Goal: Find specific page/section: Find specific page/section

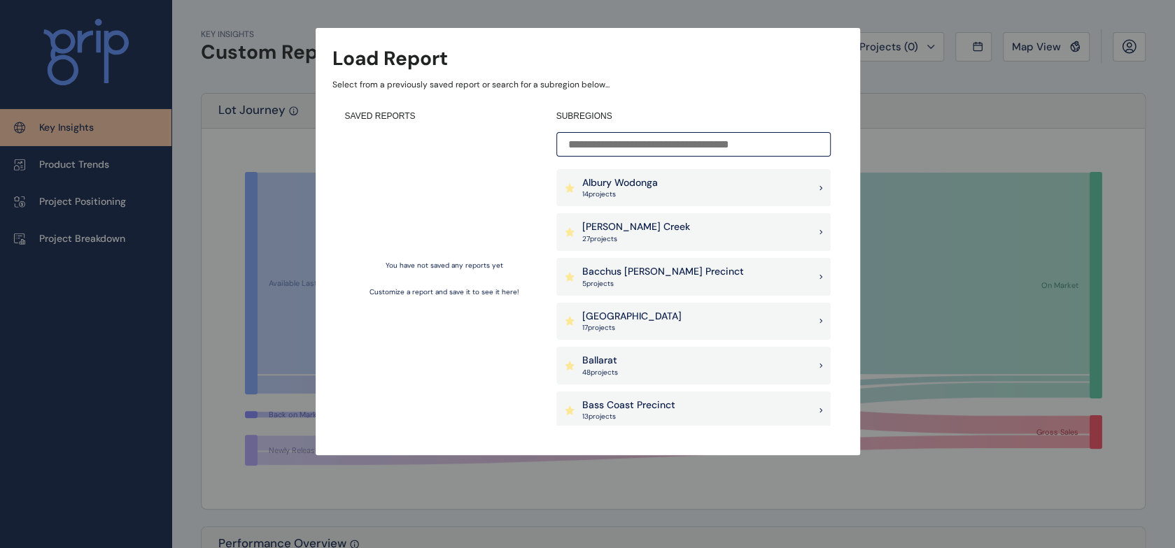
click at [687, 143] on input at bounding box center [693, 144] width 274 height 24
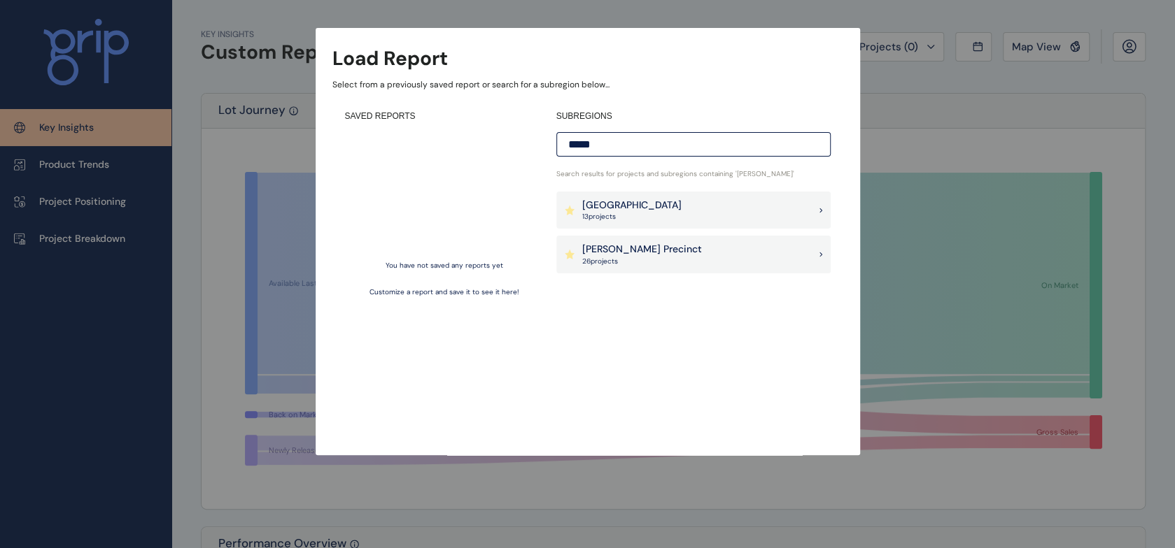
type input "*****"
click at [774, 256] on div "[PERSON_NAME] Precinct 26 project s" at bounding box center [693, 255] width 274 height 38
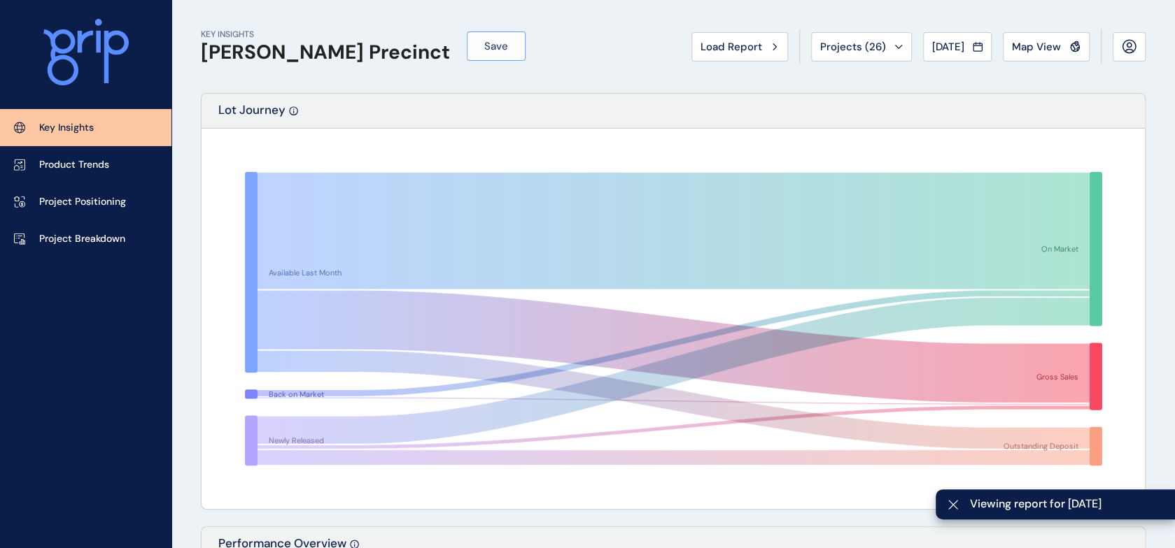
click at [467, 43] on button "Save" at bounding box center [496, 45] width 59 height 29
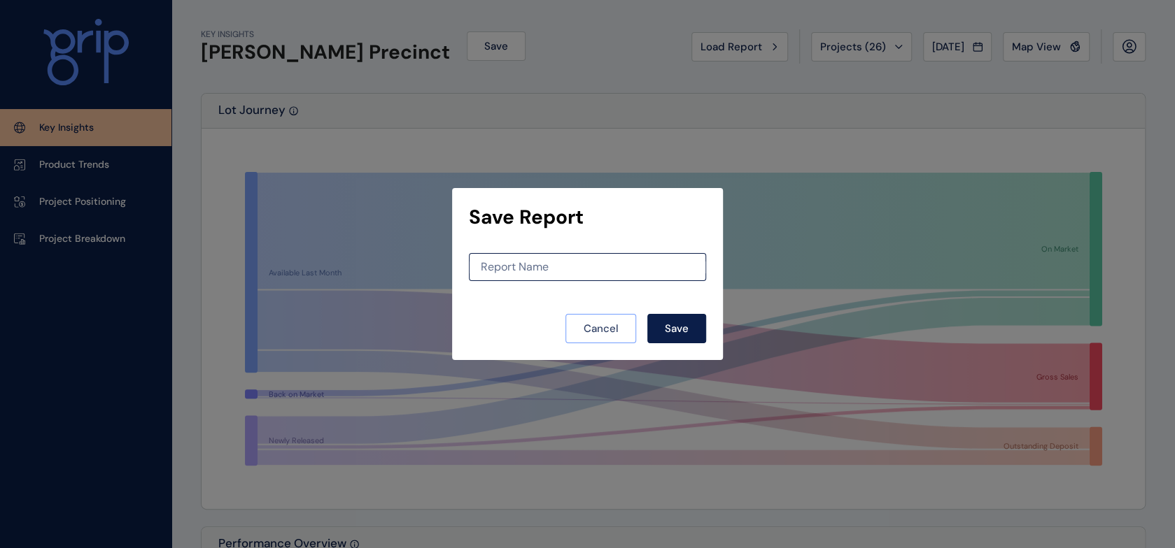
click at [616, 330] on span "Cancel" at bounding box center [600, 329] width 35 height 14
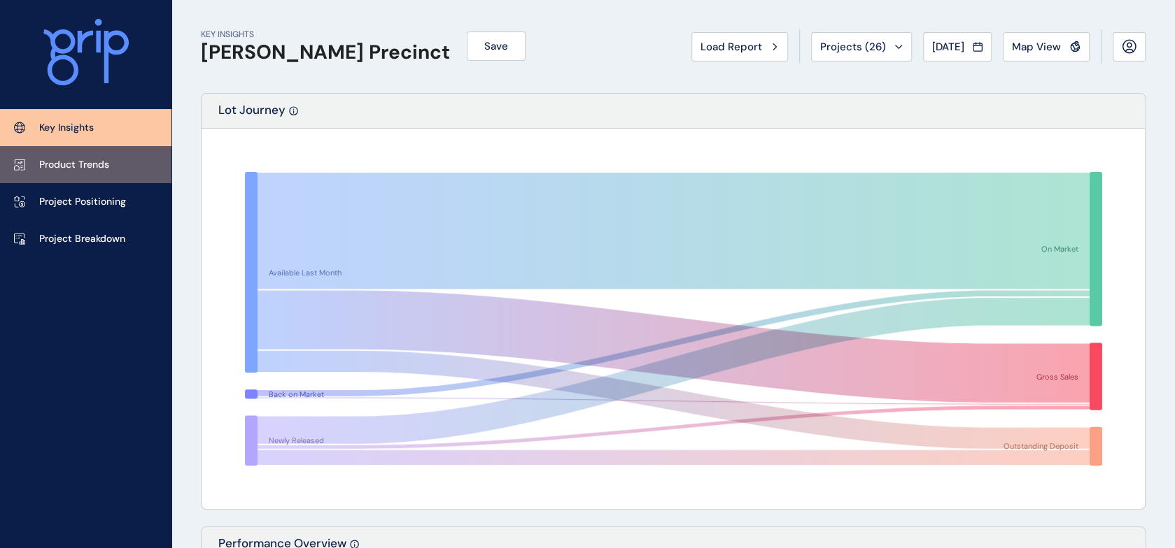
click at [62, 162] on p "Product Trends" at bounding box center [74, 165] width 70 height 14
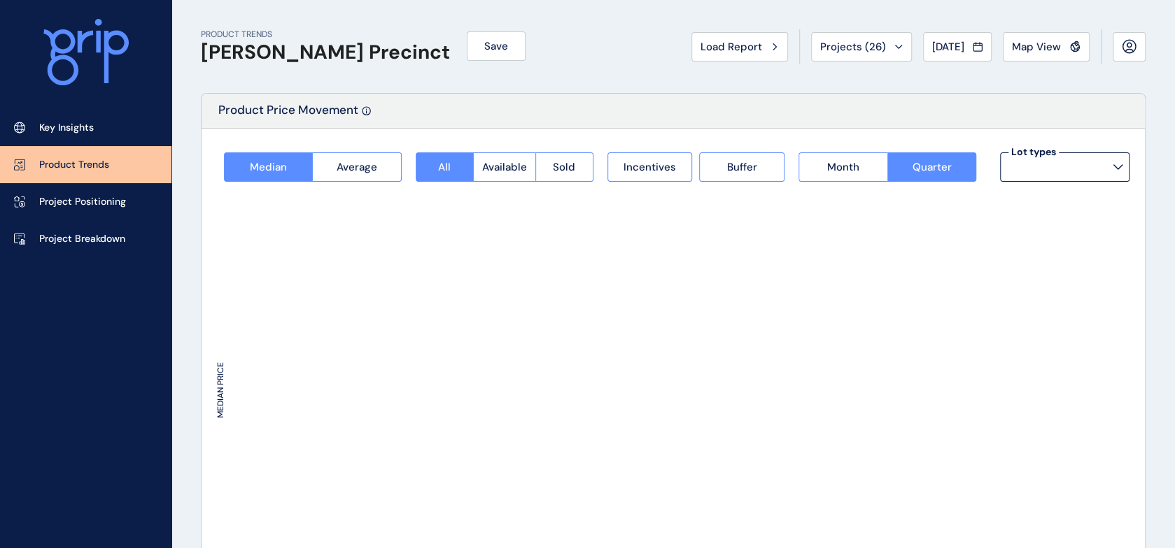
type input "**********"
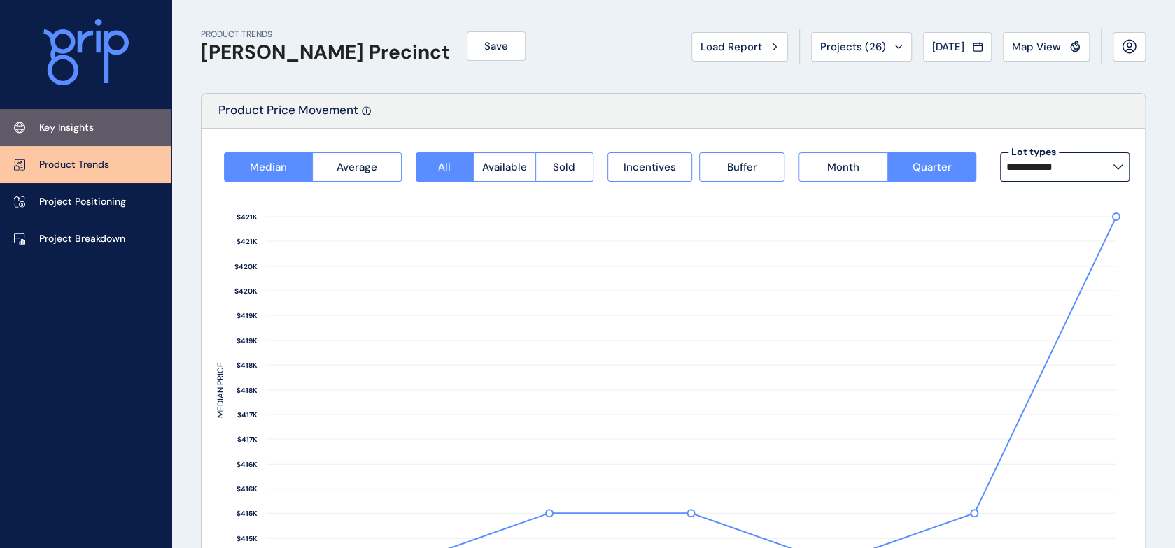
click at [85, 127] on p "Key Insights" at bounding box center [66, 128] width 55 height 14
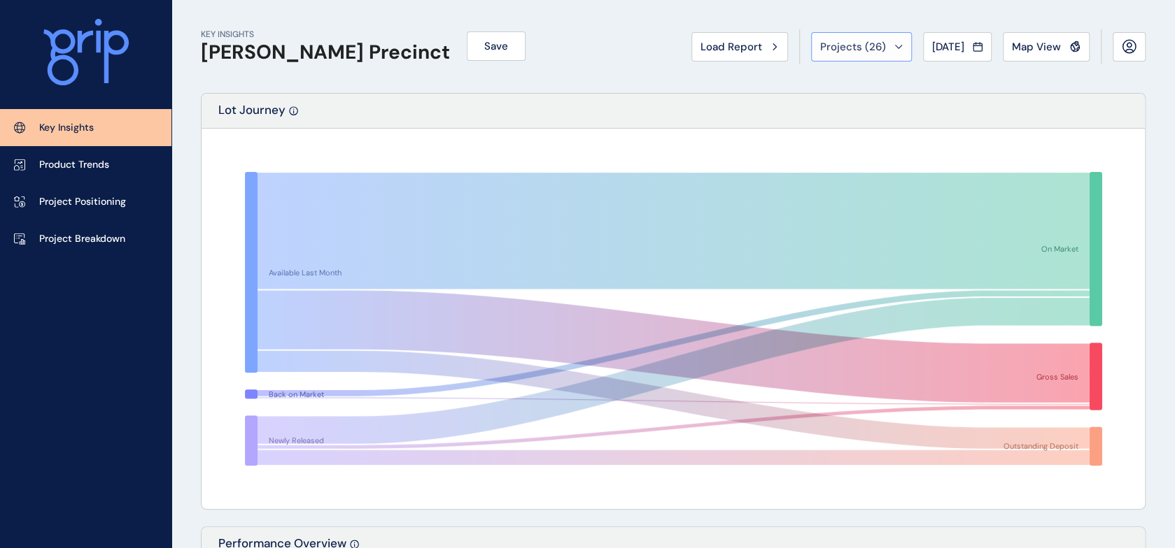
click at [881, 45] on div "Projects ( 26 )" at bounding box center [861, 47] width 83 height 14
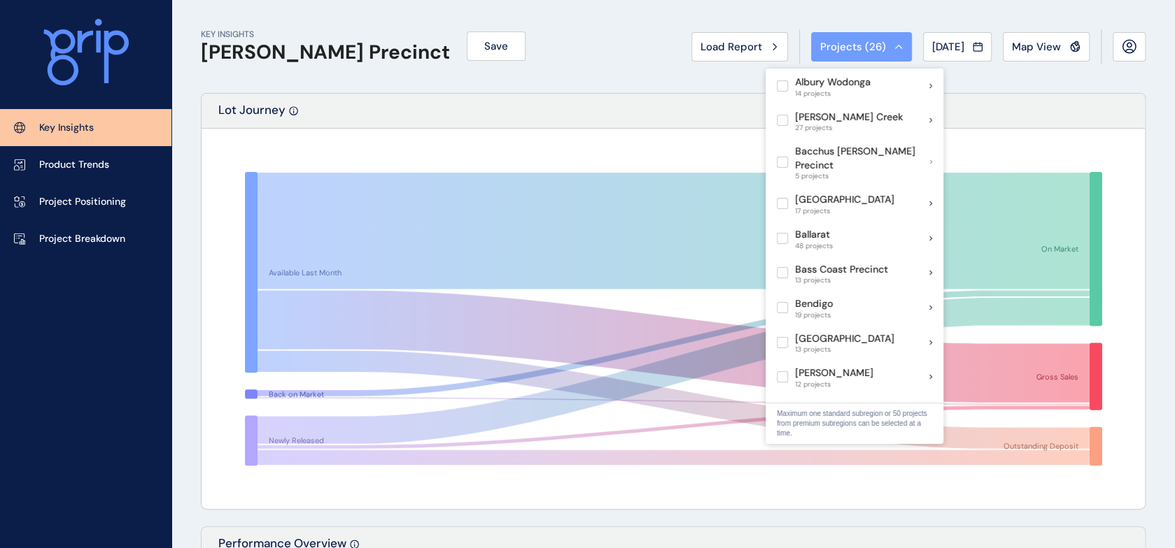
click at [881, 45] on div "Projects ( 26 )" at bounding box center [861, 47] width 83 height 14
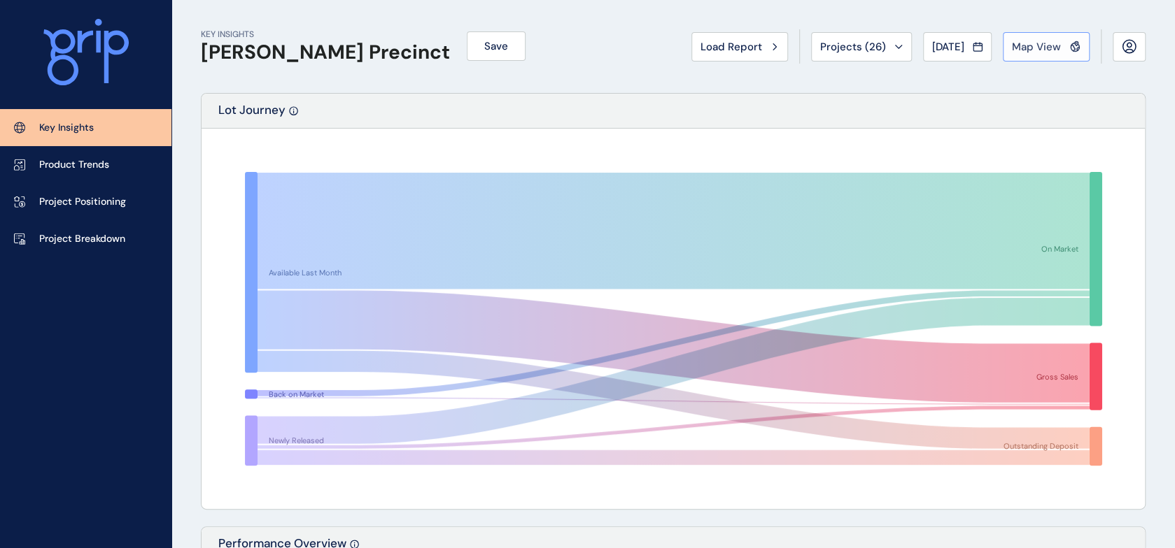
click at [1068, 43] on div "Map View" at bounding box center [1046, 47] width 69 height 14
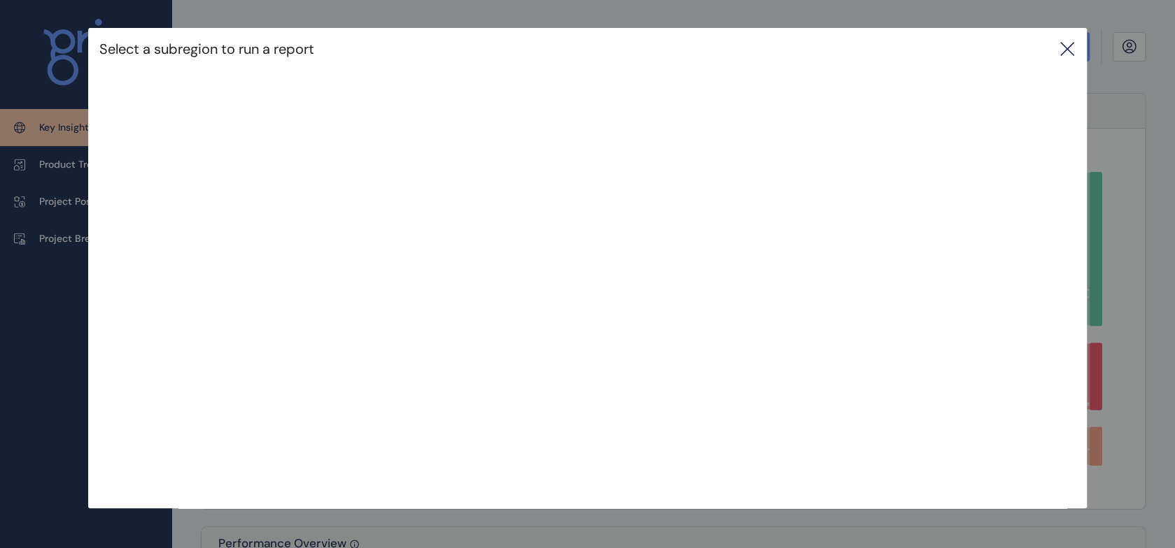
click at [1065, 50] on icon at bounding box center [1066, 49] width 17 height 17
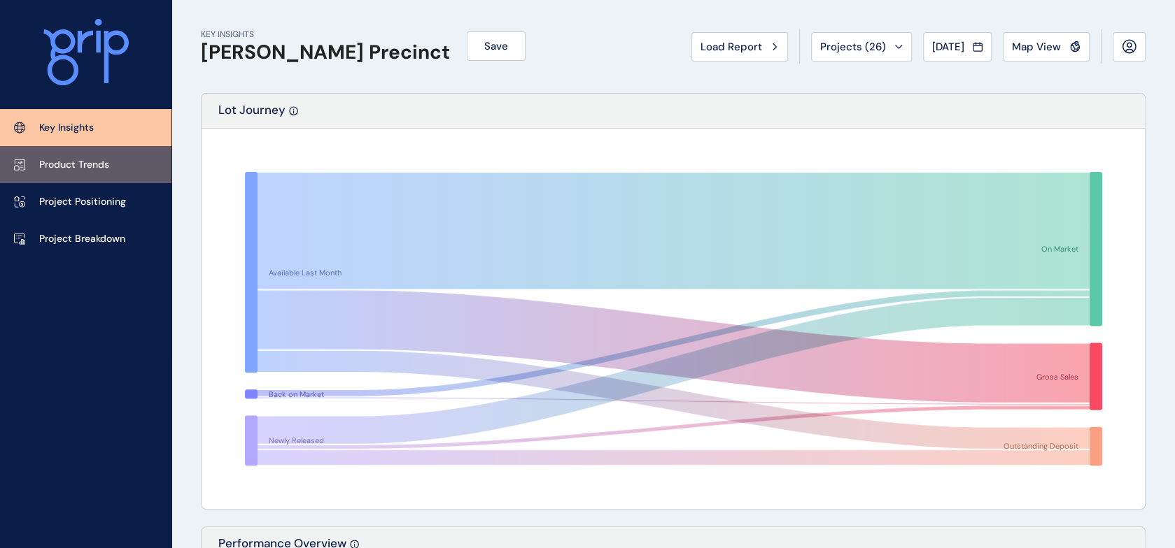
click at [66, 153] on link "Product Trends" at bounding box center [85, 164] width 171 height 37
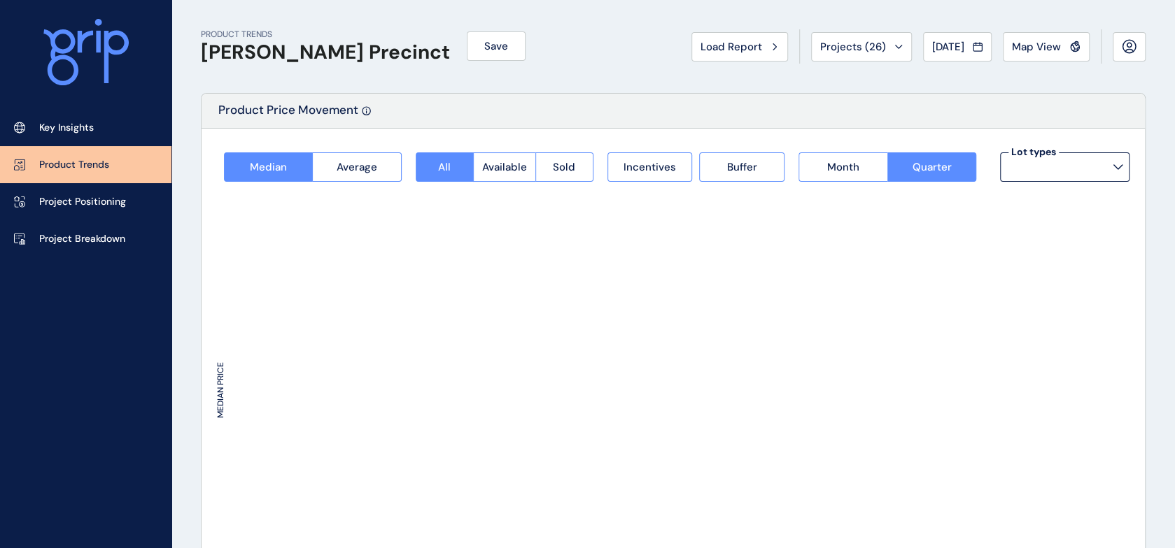
type input "**********"
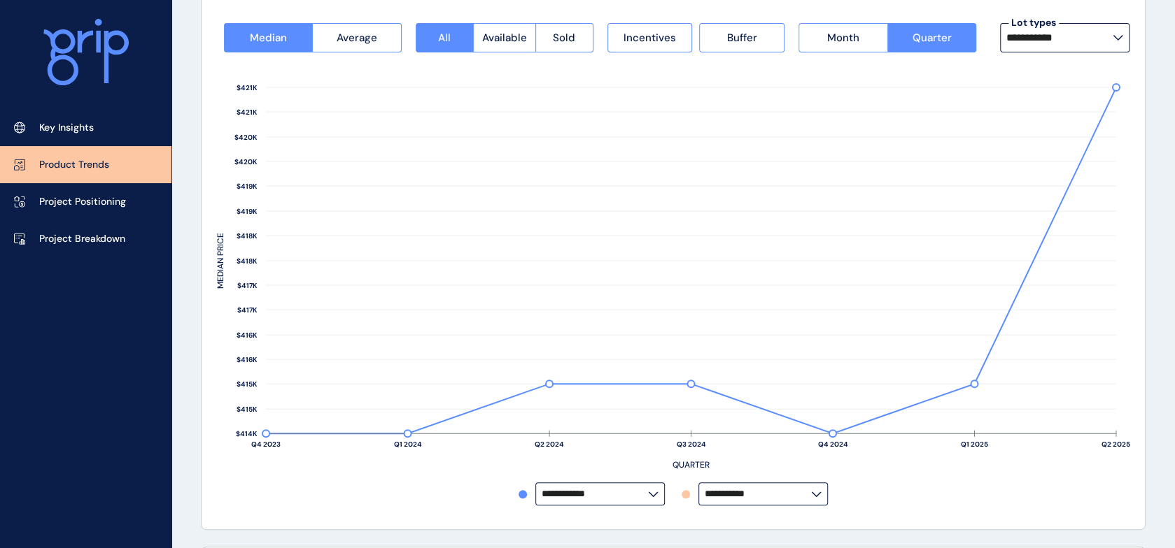
scroll to position [70, 0]
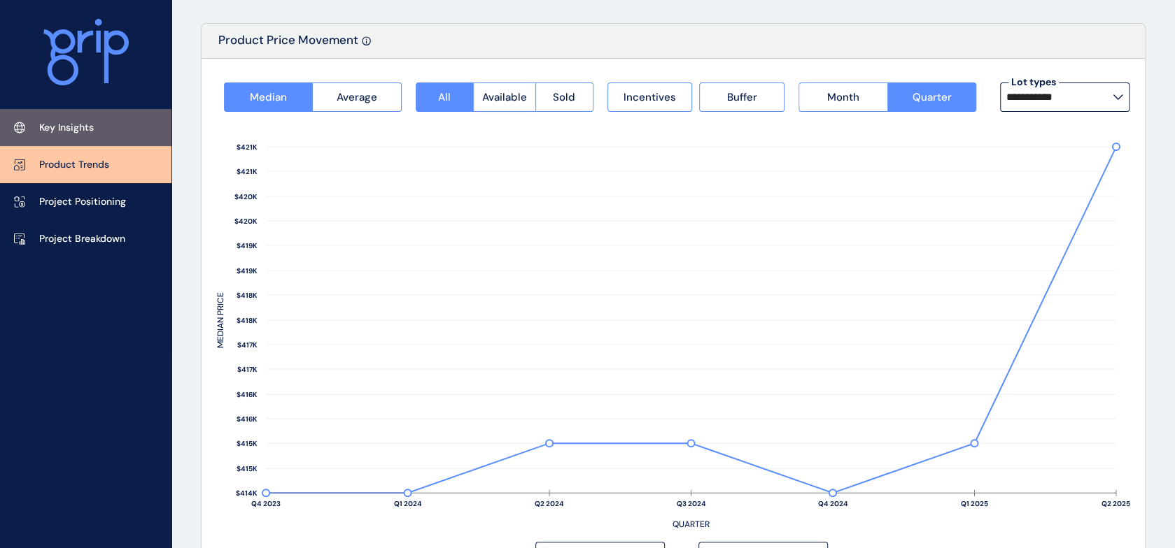
click at [48, 122] on p "Key Insights" at bounding box center [66, 128] width 55 height 14
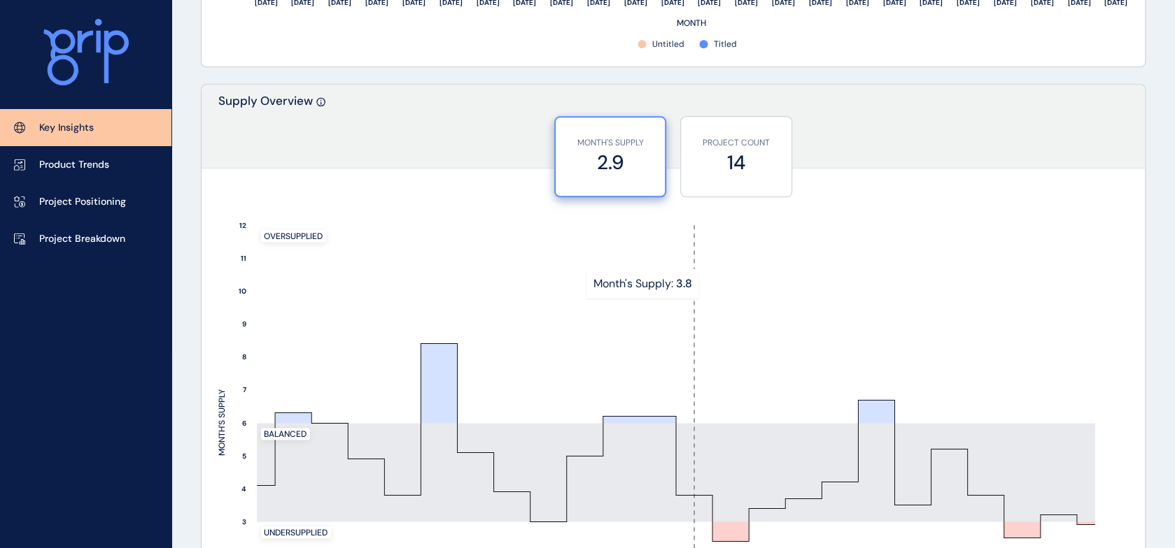
scroll to position [1259, 0]
